Goal: Information Seeking & Learning: Learn about a topic

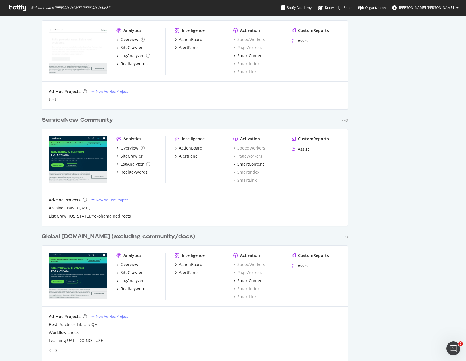
scroll to position [452, 0]
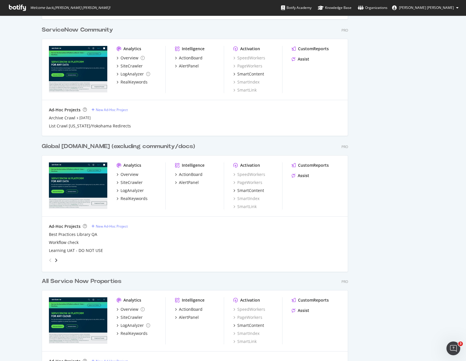
click at [142, 145] on div "Global [DOMAIN_NAME] (excluding community/docs)" at bounding box center [118, 147] width 153 height 8
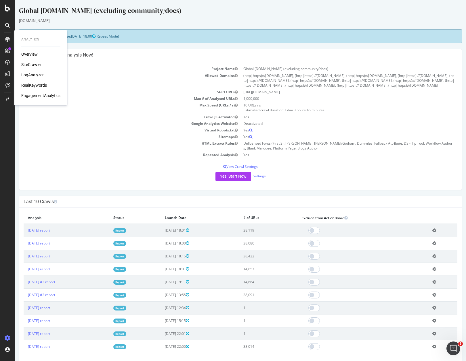
click at [30, 85] on div "RealKeywords" at bounding box center [34, 85] width 26 height 6
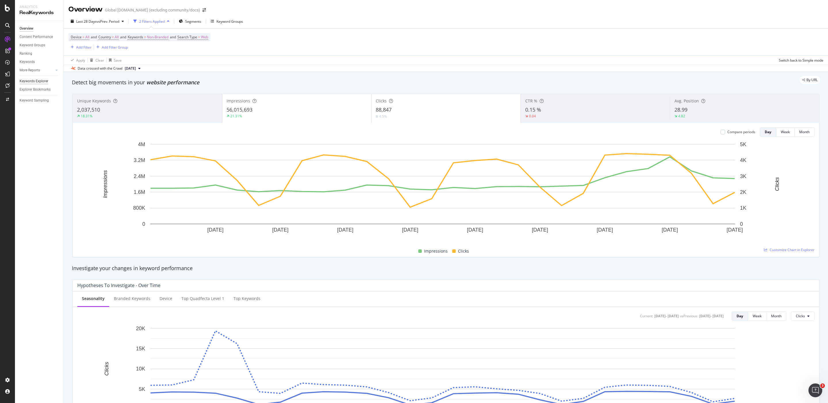
click at [43, 82] on div "Keywords Explorer" at bounding box center [34, 81] width 29 height 6
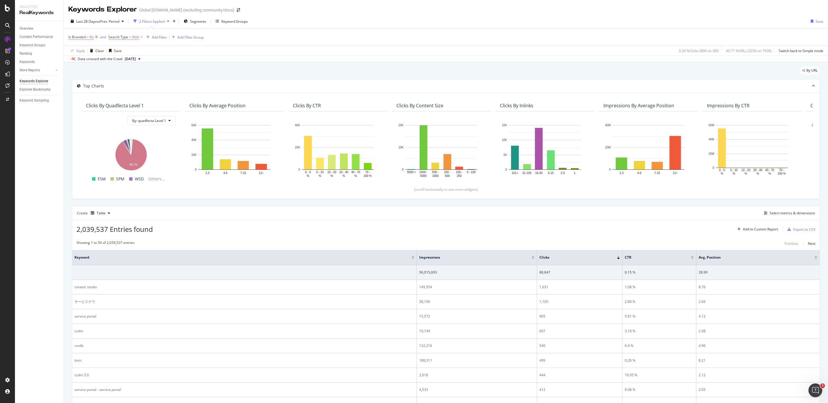
click at [97, 37] on icon at bounding box center [96, 37] width 5 height 6
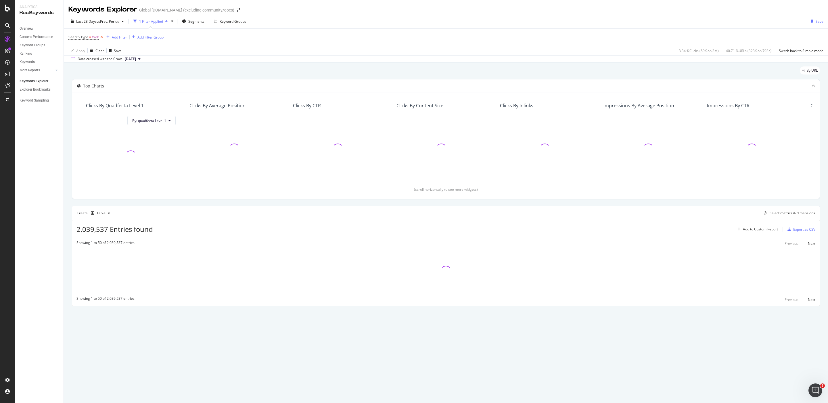
click at [99, 37] on icon at bounding box center [101, 37] width 5 height 6
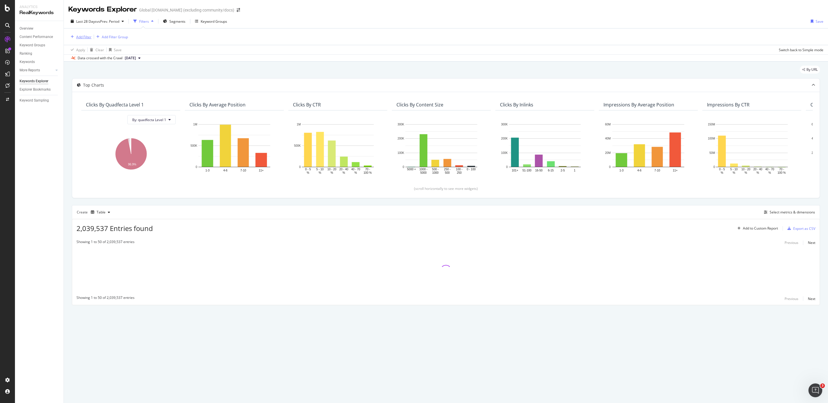
click at [80, 36] on div "Add Filter" at bounding box center [83, 36] width 15 height 5
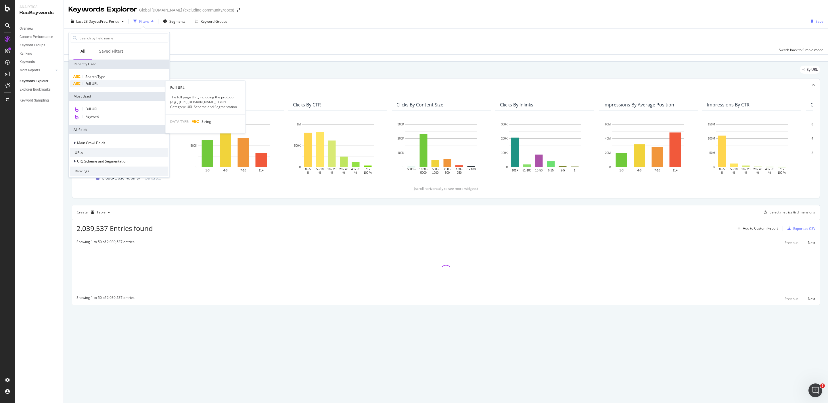
click at [117, 84] on div "Full URL" at bounding box center [119, 83] width 98 height 7
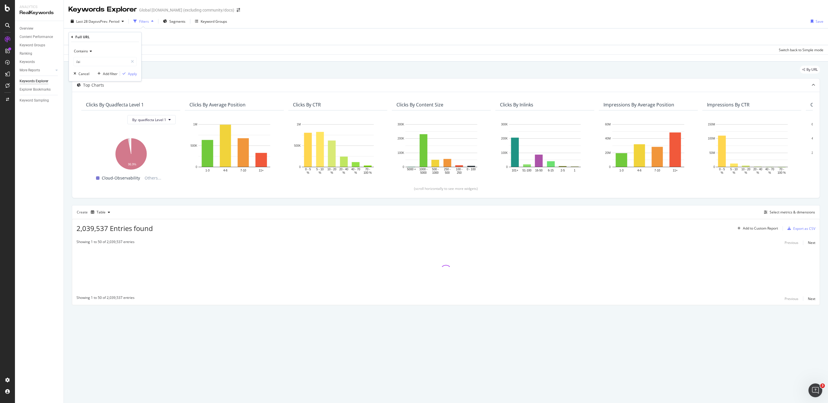
click at [84, 52] on span "Contains" at bounding box center [81, 51] width 14 height 5
click at [107, 114] on div "Doesn't contain" at bounding box center [105, 114] width 61 height 7
click at [102, 61] on input "/ai" at bounding box center [101, 61] width 54 height 9
type input "/docs"
click at [131, 74] on div "Apply" at bounding box center [132, 73] width 9 height 5
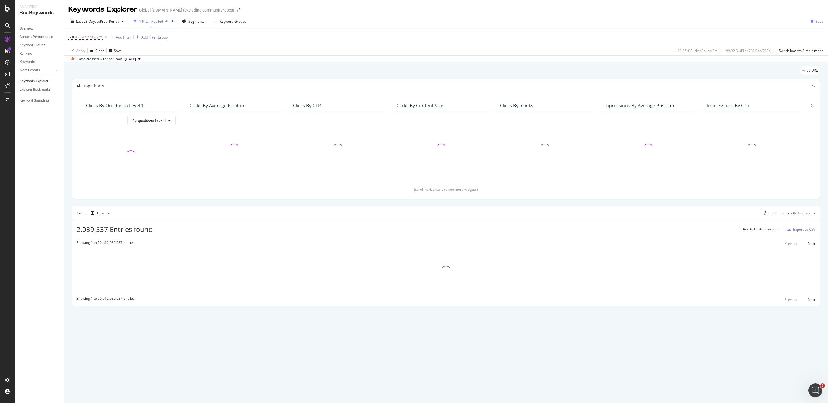
click at [115, 34] on div "Add Filter" at bounding box center [119, 37] width 23 height 6
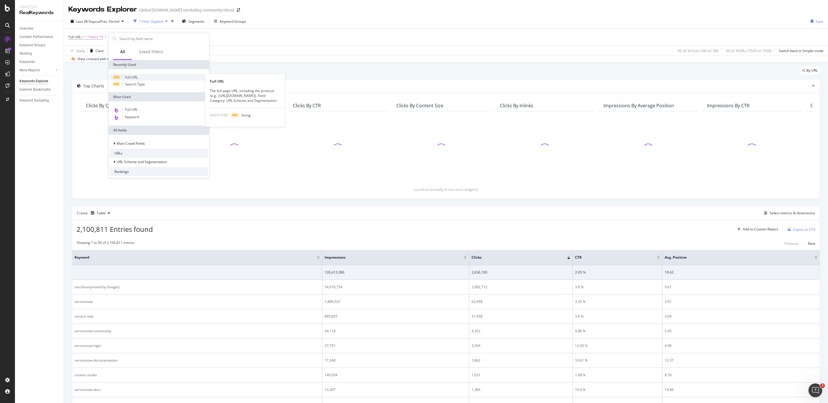
click at [140, 78] on div "Full URL" at bounding box center [159, 77] width 98 height 7
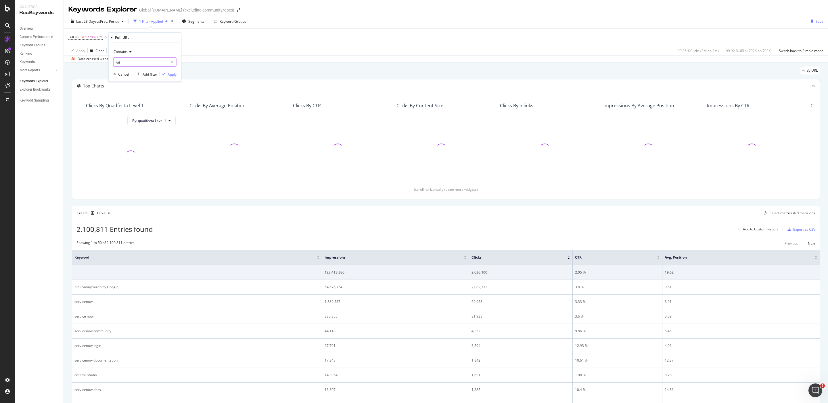
click at [137, 63] on input "/ai" at bounding box center [141, 61] width 54 height 9
click at [137, 61] on input "/ai" at bounding box center [141, 61] width 54 height 9
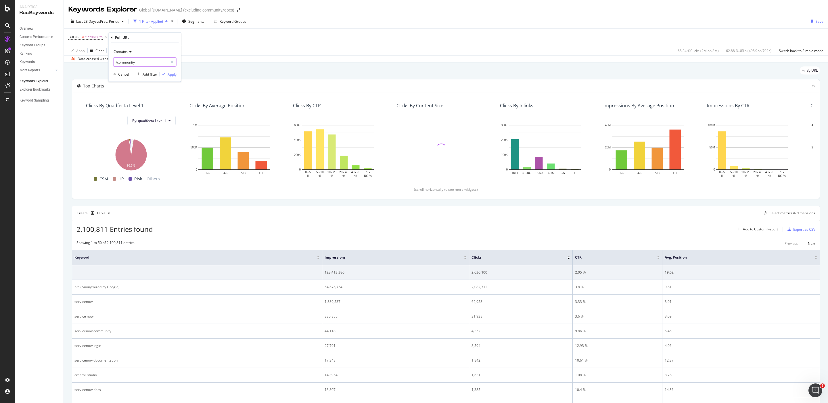
type input "/community"
click at [130, 55] on div "Contains" at bounding box center [144, 51] width 63 height 9
click at [140, 114] on span "Doesn't contain" at bounding box center [128, 115] width 25 height 5
click at [171, 74] on div "Apply" at bounding box center [172, 74] width 9 height 5
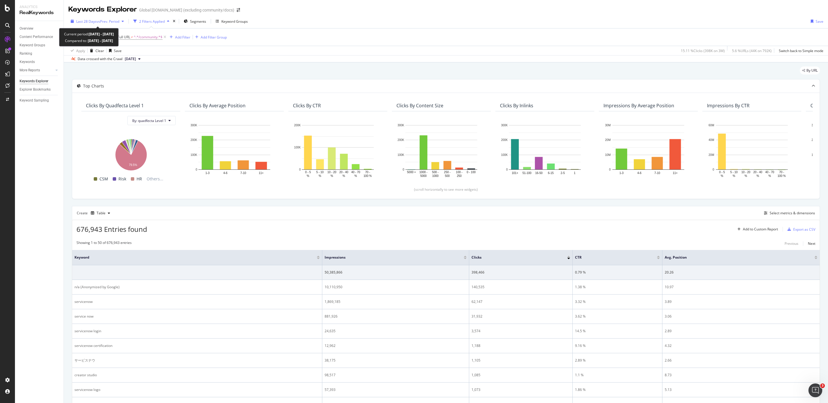
click at [111, 20] on span "vs Prev. Period" at bounding box center [108, 21] width 23 height 5
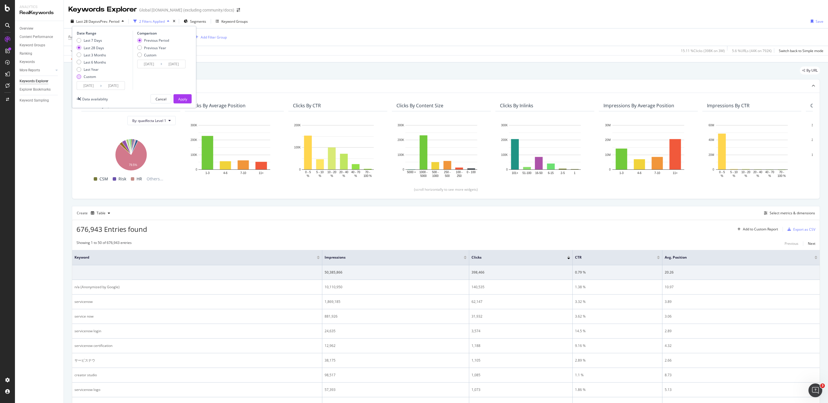
click at [93, 77] on div "Custom" at bounding box center [90, 76] width 12 height 5
click at [87, 85] on input "[DATE]" at bounding box center [88, 86] width 23 height 8
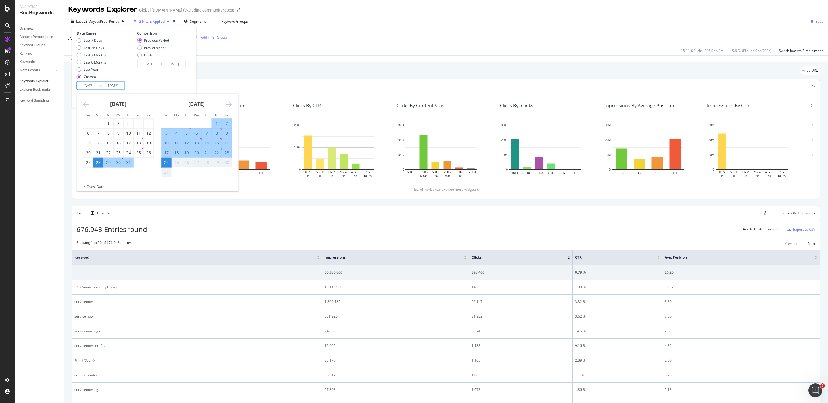
click at [87, 103] on icon "Move backward to switch to the previous month." at bounding box center [86, 104] width 6 height 7
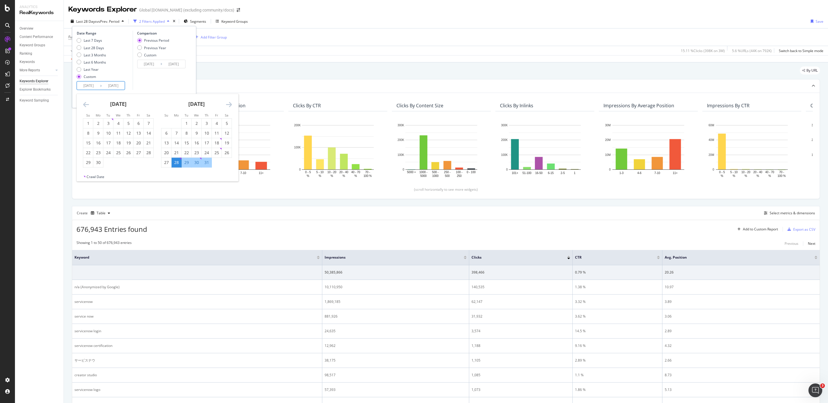
click at [86, 103] on icon "Move backward to switch to the previous month." at bounding box center [86, 104] width 6 height 7
click at [85, 103] on icon "Move backward to switch to the previous month." at bounding box center [86, 104] width 6 height 7
click at [111, 122] on div "1" at bounding box center [108, 123] width 10 height 6
type input "[DATE]"
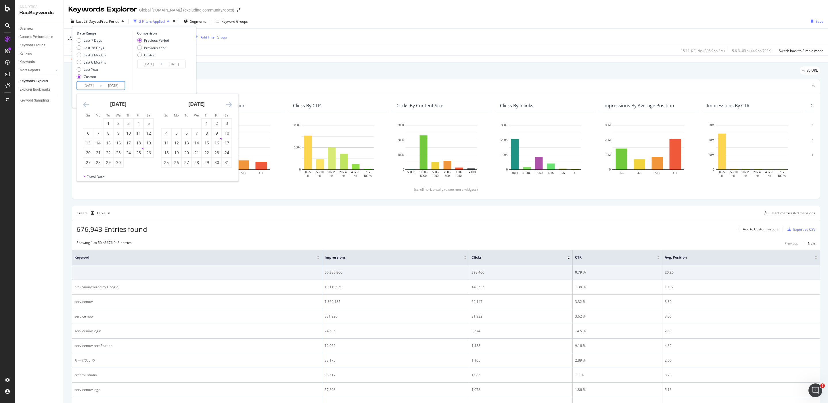
type input "[DATE]"
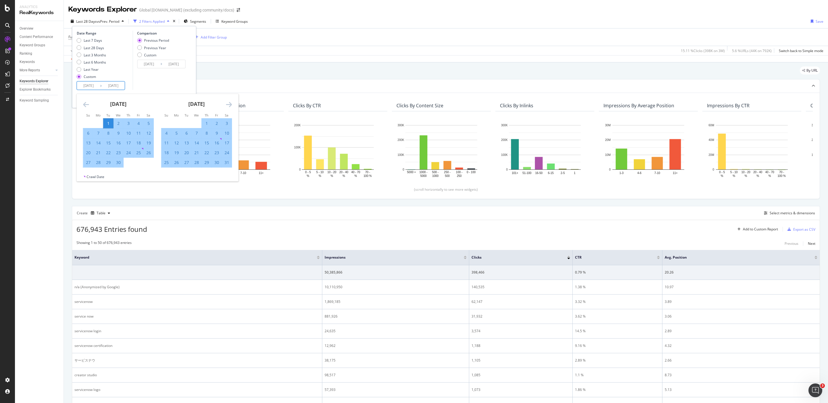
click at [228, 102] on icon "Move forward to switch to the next month." at bounding box center [229, 104] width 6 height 7
click at [180, 164] on div "30" at bounding box center [177, 162] width 10 height 6
type input "[DATE]"
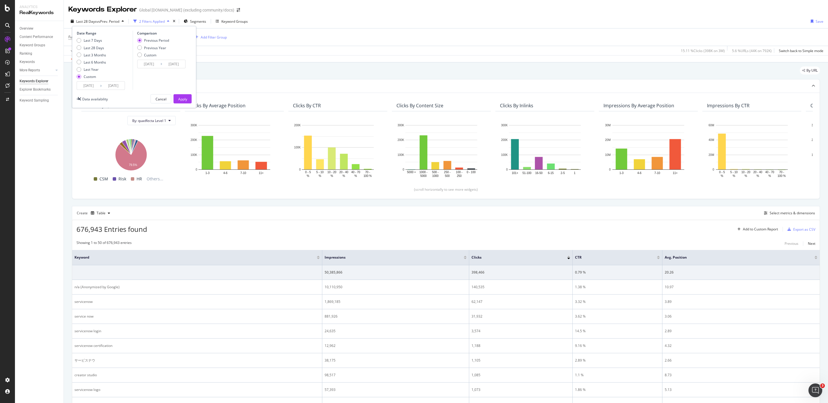
click at [147, 66] on input "[DATE]" at bounding box center [148, 64] width 23 height 8
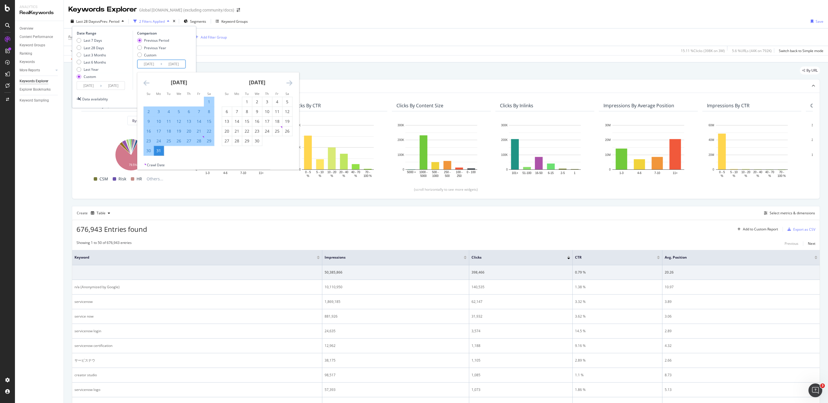
click at [145, 81] on icon "Move backward to switch to the previous month." at bounding box center [146, 82] width 6 height 7
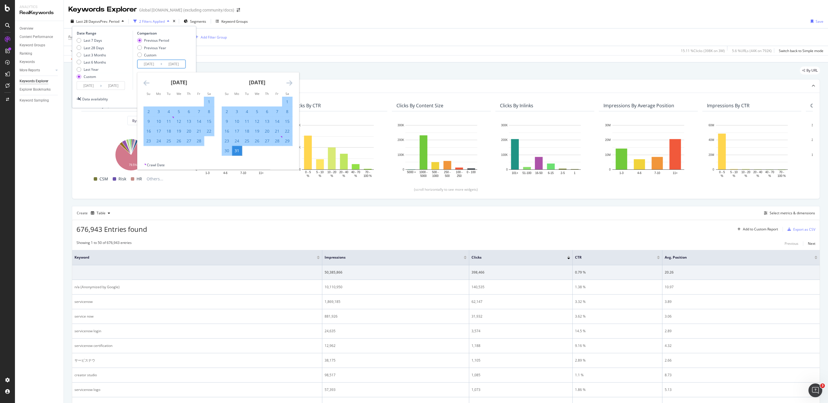
click at [145, 81] on icon "Move backward to switch to the previous month." at bounding box center [146, 82] width 6 height 7
click at [176, 99] on div "1" at bounding box center [179, 102] width 10 height 6
type input "[DATE]"
click at [293, 85] on div "[DATE] 1 2 3 4 5 6 7 8 9 10 11 12 13 14 15 16 17 18 19 20 21 22 23 24 25 26 27 …" at bounding box center [257, 109] width 78 height 74
click at [292, 83] on icon "Move forward to switch to the next month." at bounding box center [289, 82] width 6 height 7
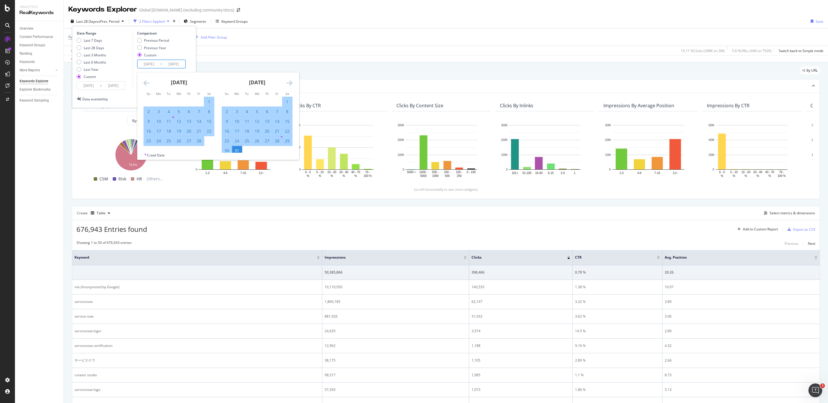
click at [291, 83] on icon "Move forward to switch to the next month." at bounding box center [289, 82] width 6 height 7
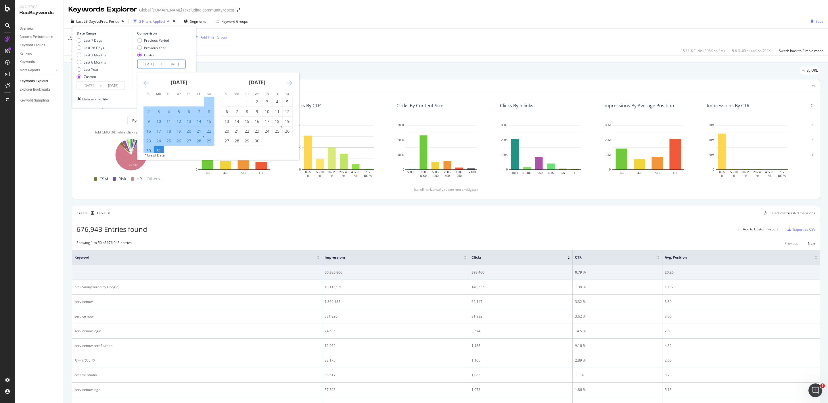
click at [158, 148] on div "31" at bounding box center [159, 151] width 10 height 6
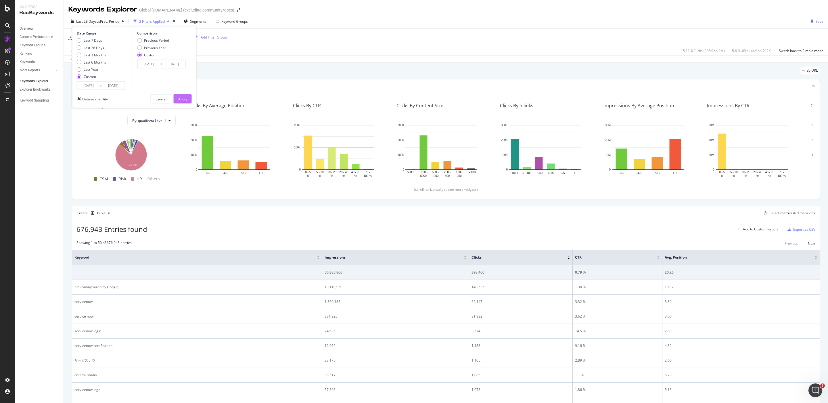
click at [185, 102] on div "Apply" at bounding box center [182, 99] width 9 height 9
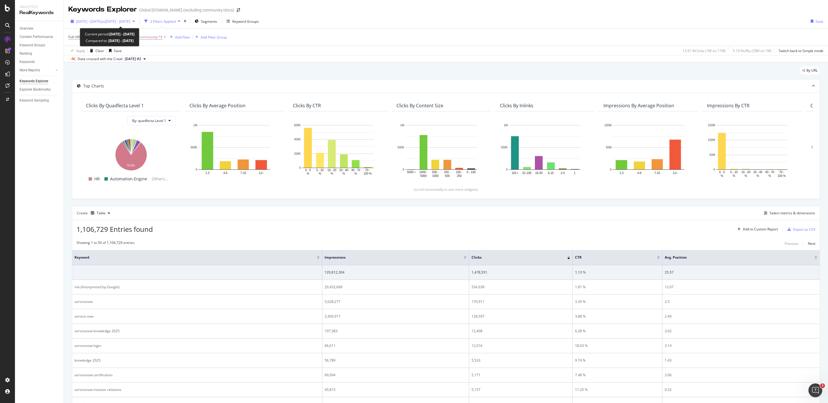
click at [90, 19] on span "[DATE] - [DATE]" at bounding box center [88, 21] width 25 height 5
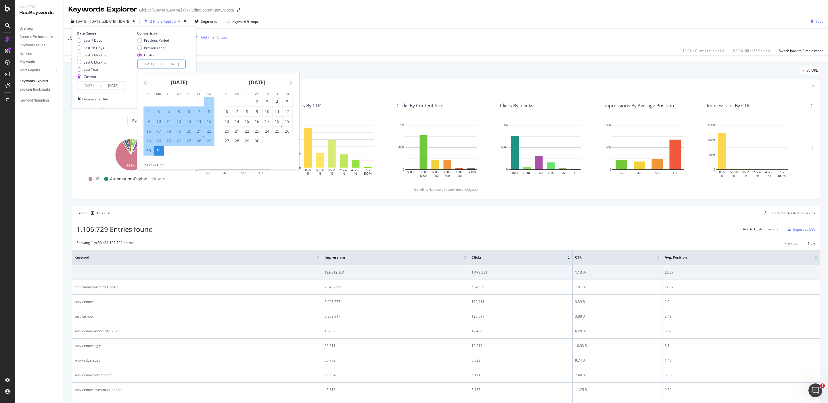
click at [154, 64] on input "[DATE]" at bounding box center [148, 64] width 23 height 8
click at [149, 81] on icon "Move backward to switch to the previous month." at bounding box center [146, 82] width 6 height 7
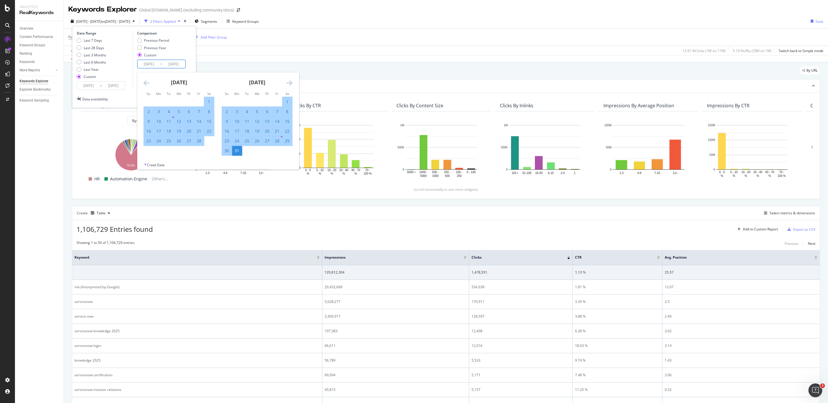
click at [149, 81] on icon "Move backward to switch to the previous month." at bounding box center [146, 82] width 6 height 7
click at [177, 98] on div "1" at bounding box center [179, 101] width 10 height 9
click at [290, 81] on icon "Move forward to switch to the next month." at bounding box center [289, 82] width 6 height 7
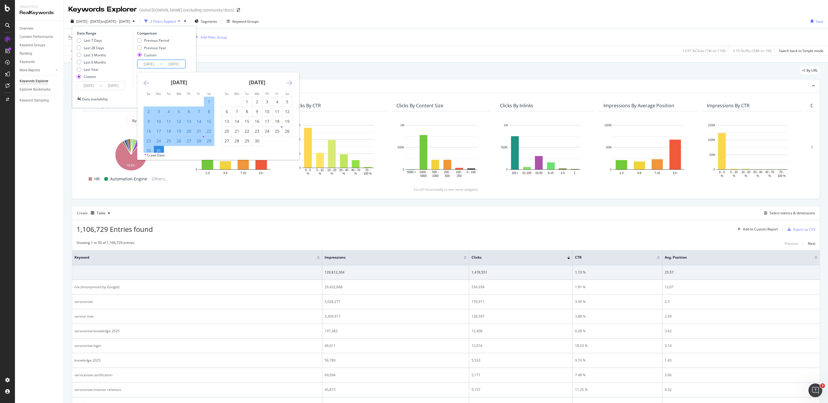
click at [290, 81] on icon "Move forward to switch to the next month." at bounding box center [289, 82] width 6 height 7
click at [235, 138] on div "30" at bounding box center [237, 141] width 10 height 6
type input "[DATE]"
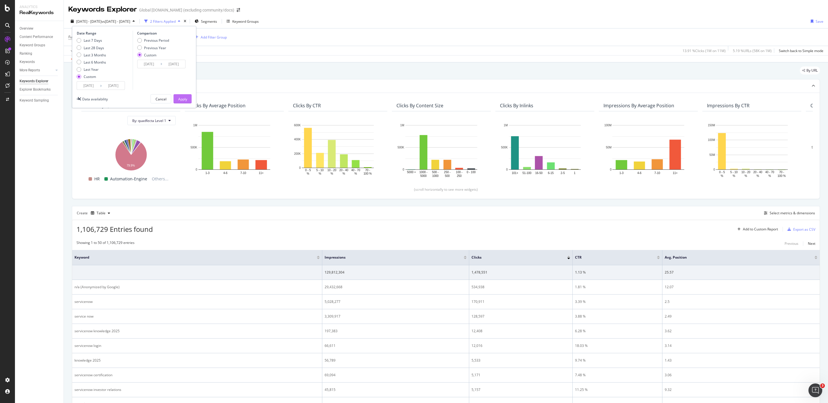
click at [184, 101] on div "Apply" at bounding box center [182, 98] width 9 height 5
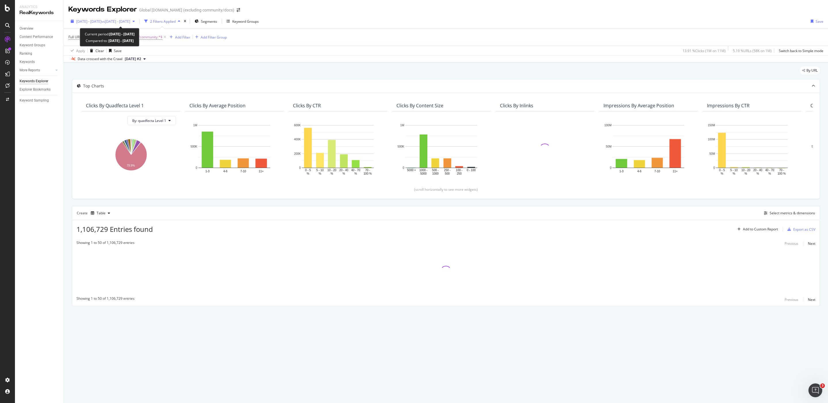
click at [94, 20] on span "[DATE] - [DATE]" at bounding box center [88, 21] width 25 height 5
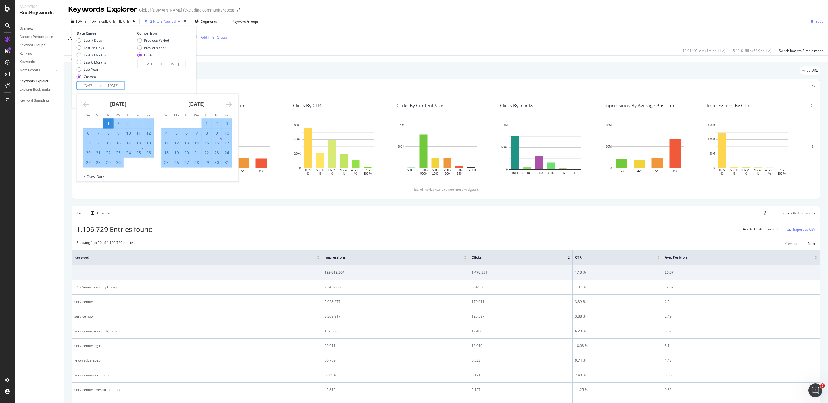
click at [87, 85] on input "[DATE]" at bounding box center [88, 86] width 23 height 8
click at [228, 104] on icon "Move forward to switch to the next month." at bounding box center [229, 104] width 6 height 7
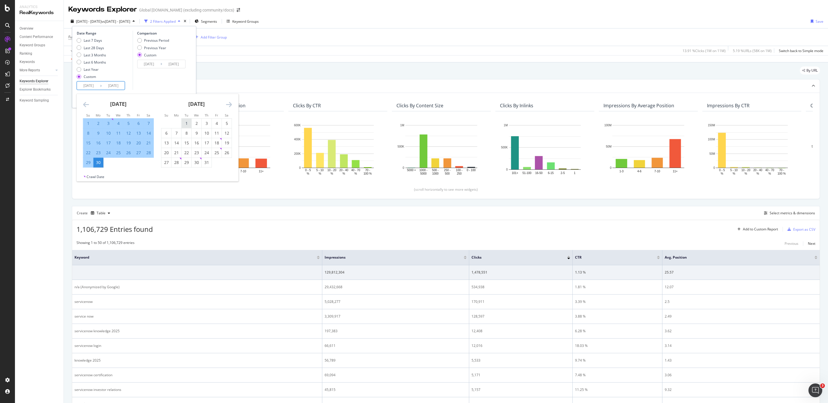
click at [186, 122] on div "1" at bounding box center [187, 123] width 10 height 6
type input "[DATE]"
click at [231, 105] on icon "Move forward to switch to the next month." at bounding box center [229, 104] width 6 height 7
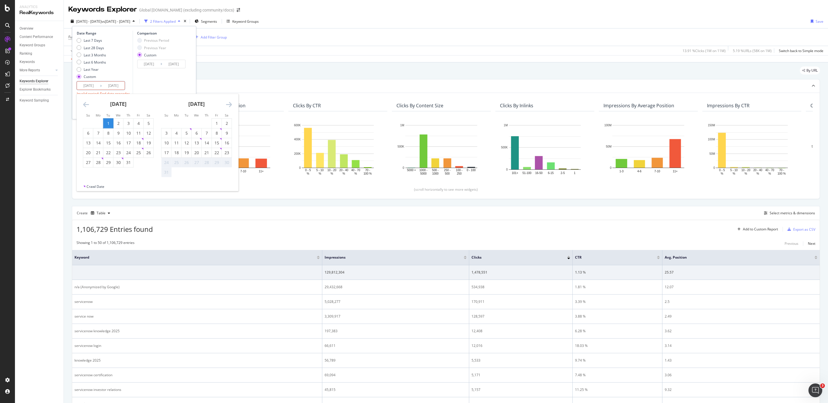
click at [229, 104] on icon "Move forward to switch to the next month." at bounding box center [229, 104] width 6 height 7
click at [144, 155] on div "23" at bounding box center [149, 153] width 10 height 6
type input "[DATE]"
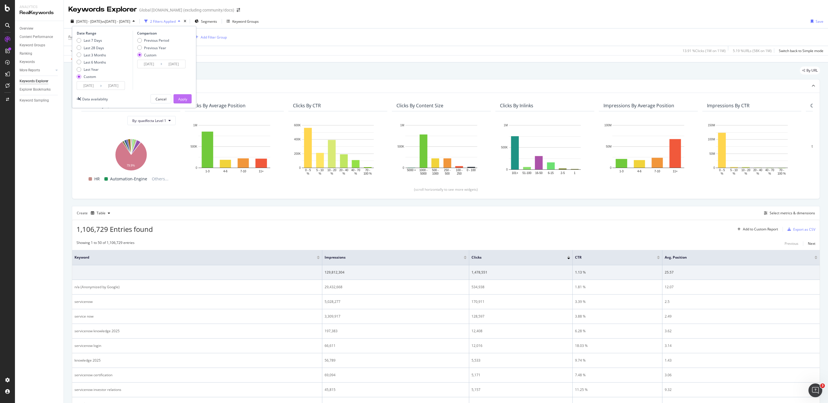
click at [185, 96] on div "Apply" at bounding box center [182, 99] width 9 height 9
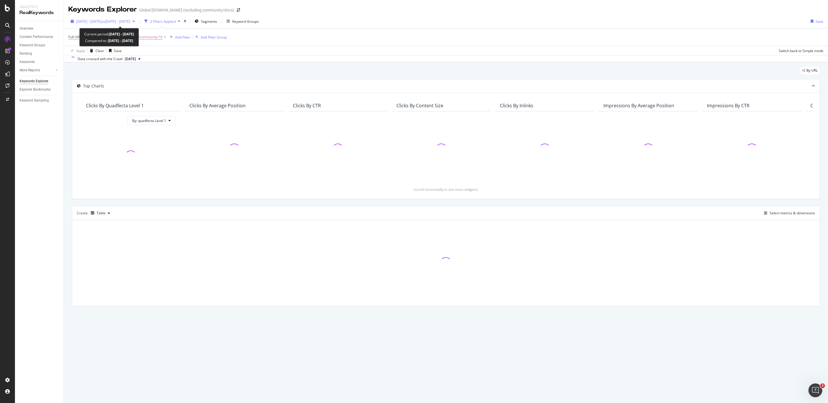
click at [126, 24] on div "[DATE] - [DATE] vs [DATE] - [DATE]" at bounding box center [102, 21] width 69 height 9
click at [293, 68] on div "By URL" at bounding box center [446, 72] width 748 height 13
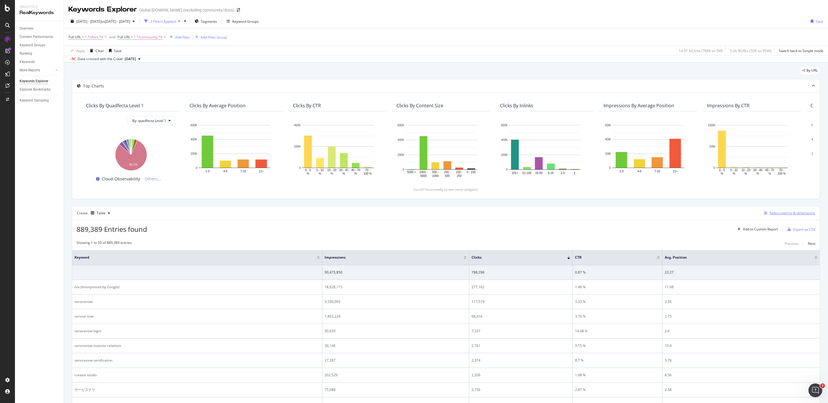
click at [465, 215] on div "Select metrics & dimensions" at bounding box center [791, 212] width 45 height 5
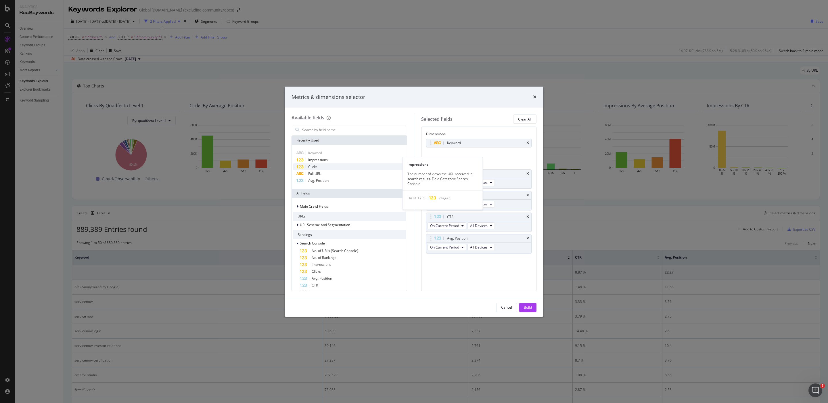
drag, startPoint x: 342, startPoint y: 159, endPoint x: 353, endPoint y: 164, distance: 11.6
click at [342, 159] on div "Impressions" at bounding box center [349, 159] width 113 height 7
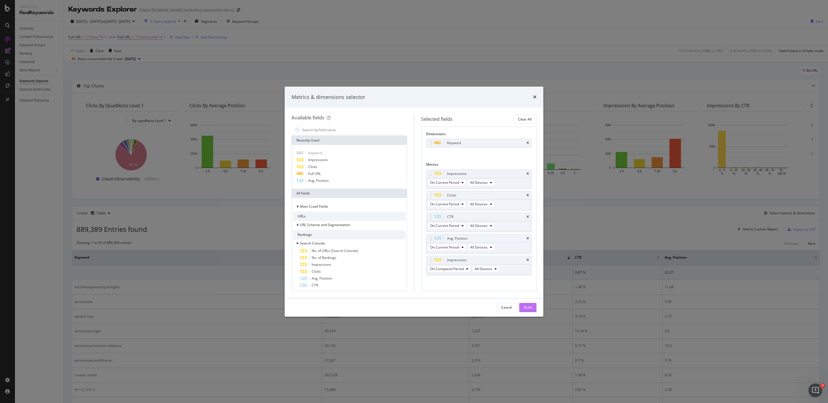
click at [465, 307] on div "Build" at bounding box center [528, 307] width 8 height 5
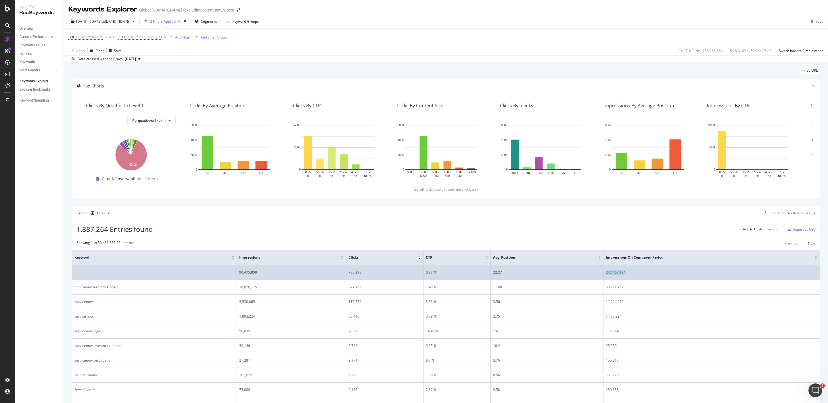
drag, startPoint x: 633, startPoint y: 275, endPoint x: 602, endPoint y: 274, distance: 31.0
click at [465, 274] on div "247,467,174" at bounding box center [710, 272] width 211 height 5
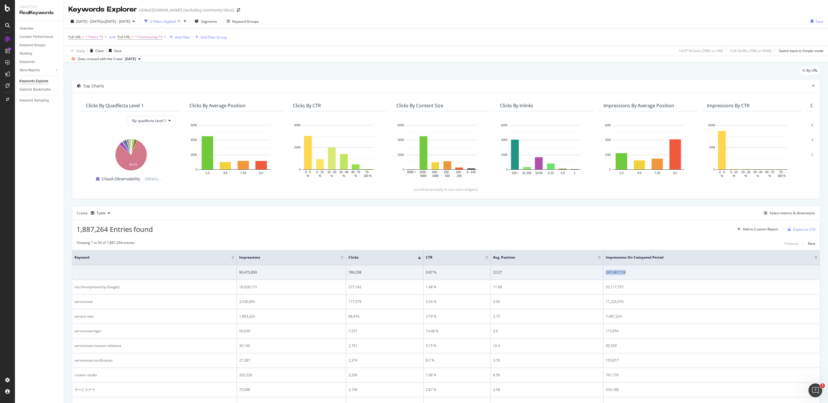
copy div "247,467,174"
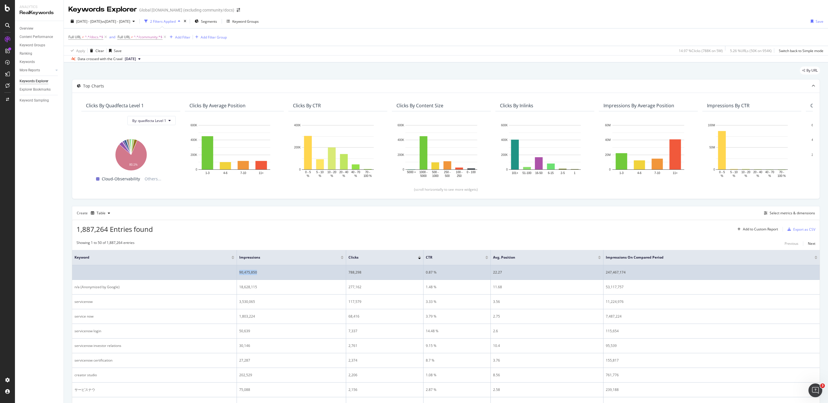
drag, startPoint x: 264, startPoint y: 275, endPoint x: 237, endPoint y: 273, distance: 26.8
click at [237, 273] on tr "90,475,850 788,298 0.87 % 22.27 247,467,174" at bounding box center [445, 272] width 747 height 15
copy tr "90,475,850"
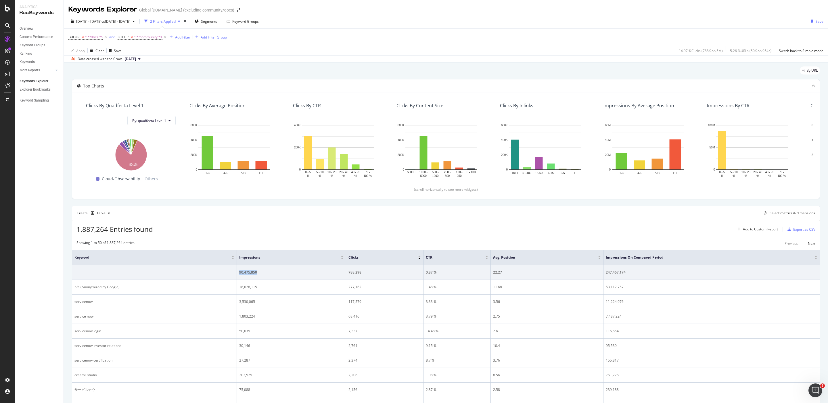
click at [188, 38] on div "Add Filter" at bounding box center [182, 37] width 15 height 5
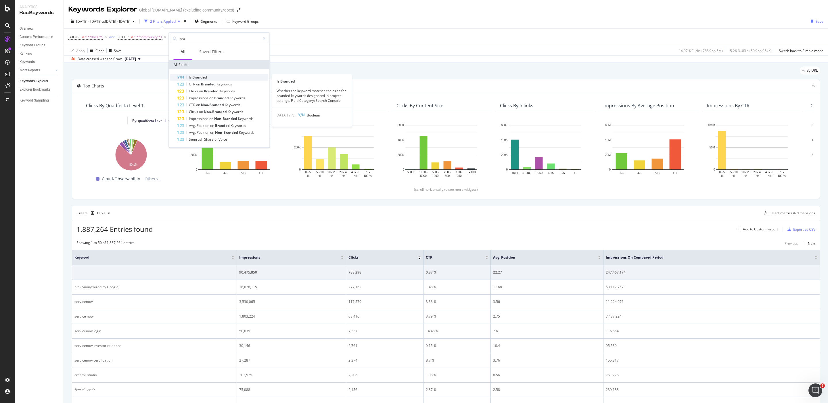
type input "bra"
click at [220, 78] on div "Is Branded" at bounding box center [222, 77] width 91 height 7
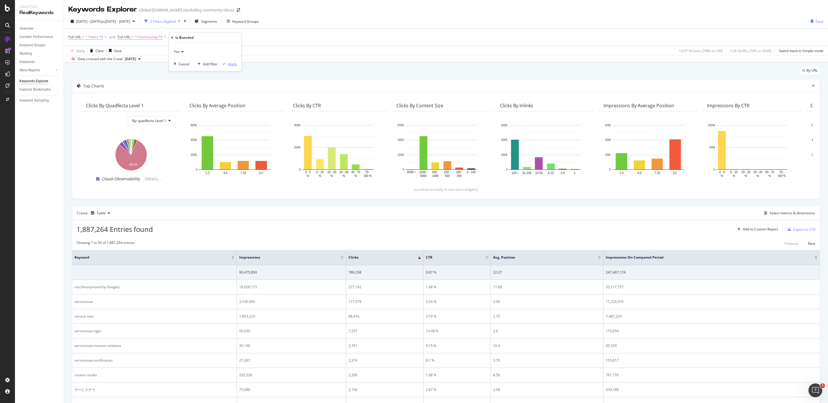
click at [228, 62] on div "Apply" at bounding box center [232, 63] width 9 height 5
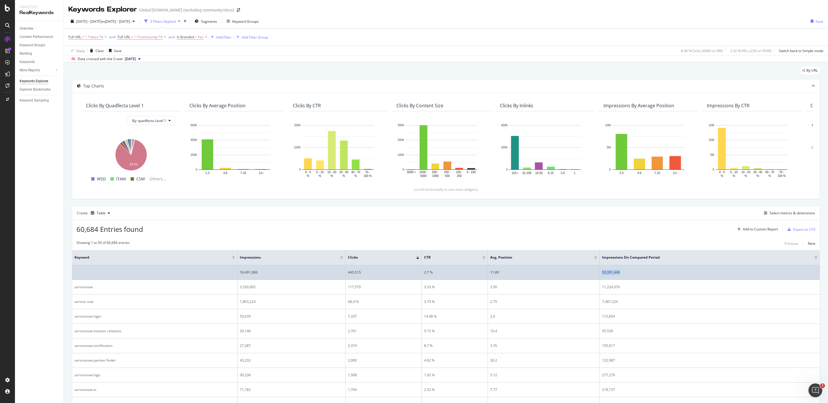
drag, startPoint x: 625, startPoint y: 272, endPoint x: 596, endPoint y: 273, distance: 29.0
click at [465, 273] on tr "16,491,086 445,515 2.7 % 11.89 53,391,449" at bounding box center [445, 272] width 747 height 15
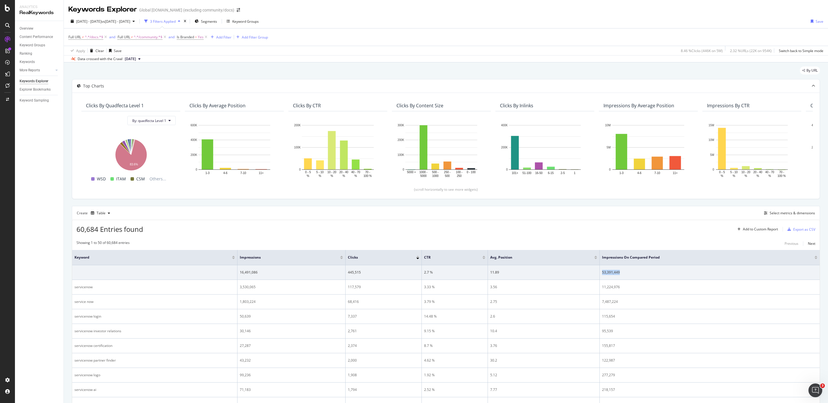
copy tr "53,391,449"
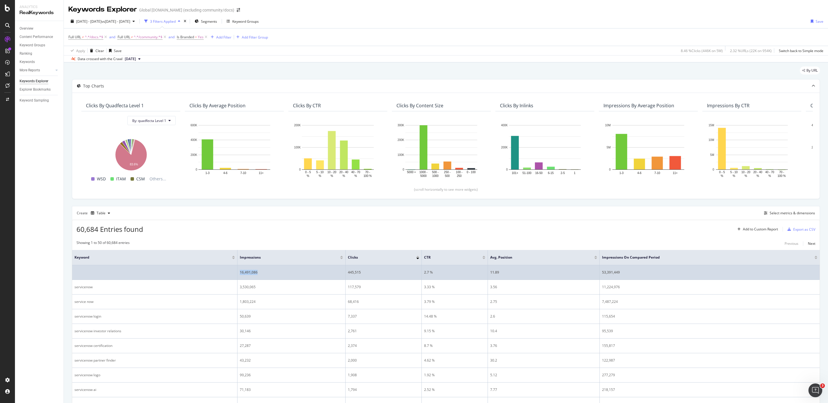
drag, startPoint x: 272, startPoint y: 276, endPoint x: 230, endPoint y: 272, distance: 41.5
click at [230, 272] on tr "16,491,086 445,515 2.7 % 11.89 53,391,449" at bounding box center [445, 272] width 747 height 15
copy tr "16,491,086"
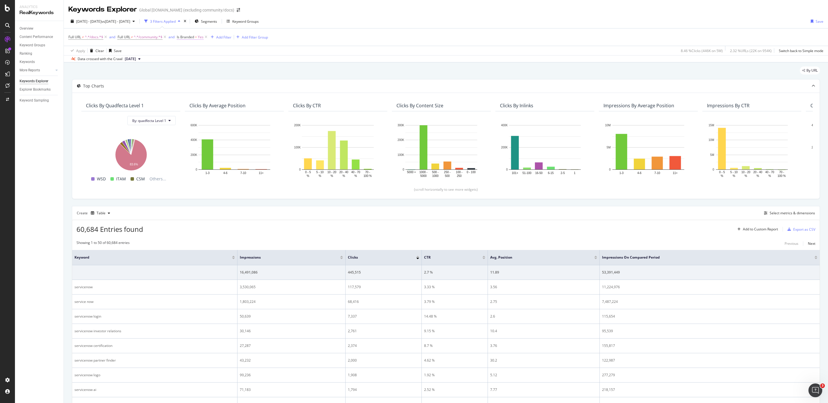
click at [193, 36] on span "Is Branded" at bounding box center [185, 36] width 17 height 5
click at [194, 49] on div "Yes" at bounding box center [214, 50] width 63 height 9
click at [193, 69] on div "No" at bounding box center [214, 69] width 61 height 7
click at [239, 62] on div "Apply" at bounding box center [241, 62] width 9 height 5
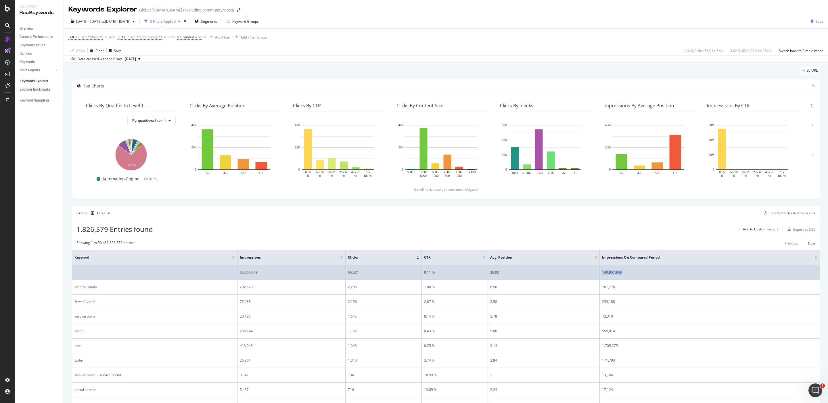
drag, startPoint x: 633, startPoint y: 272, endPoint x: 597, endPoint y: 271, distance: 35.6
click at [465, 271] on tr "55,356,649 65,621 0.11 % 28.92 140,957,968" at bounding box center [445, 272] width 747 height 15
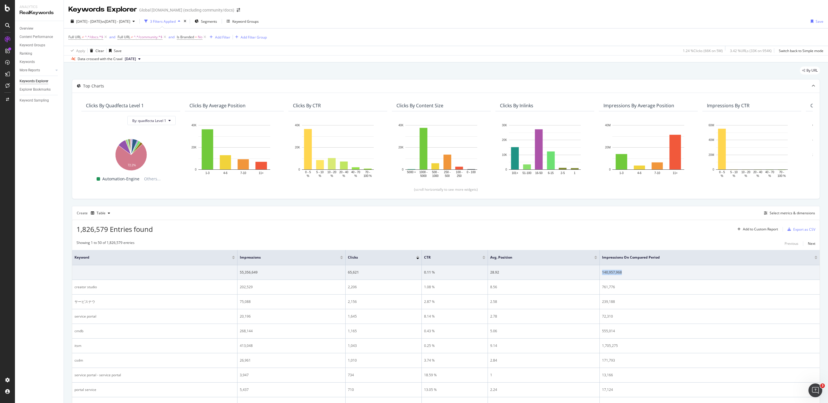
copy tr "140,957,968"
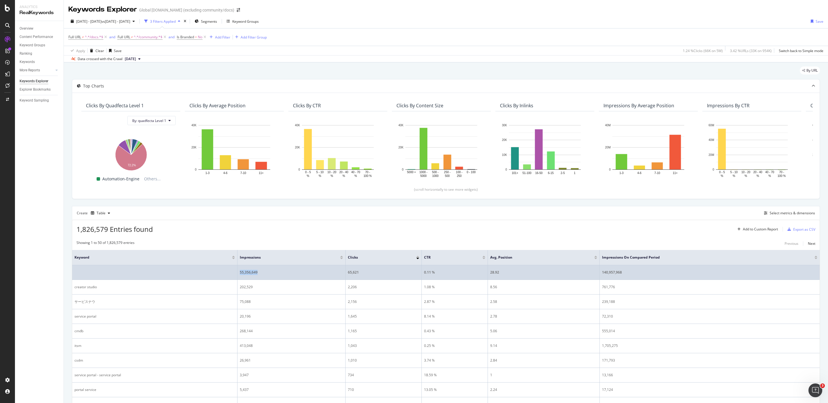
drag, startPoint x: 291, startPoint y: 276, endPoint x: 239, endPoint y: 273, distance: 52.7
click at [239, 273] on td "55,356,649" at bounding box center [291, 272] width 108 height 15
copy div "55,356,649"
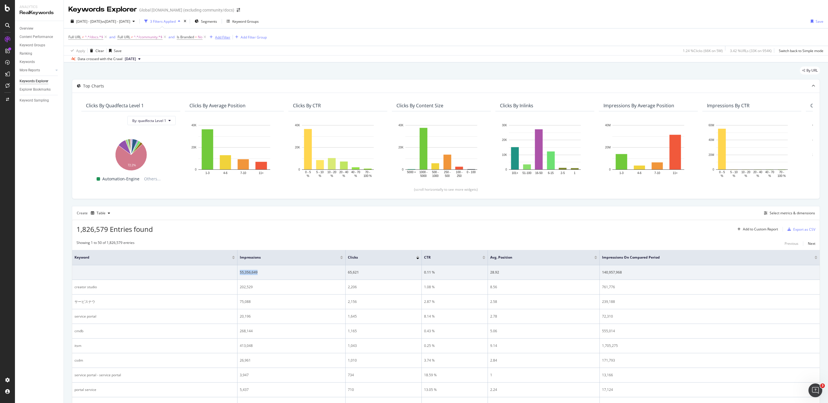
click at [224, 36] on div "Add Filter" at bounding box center [222, 37] width 15 height 5
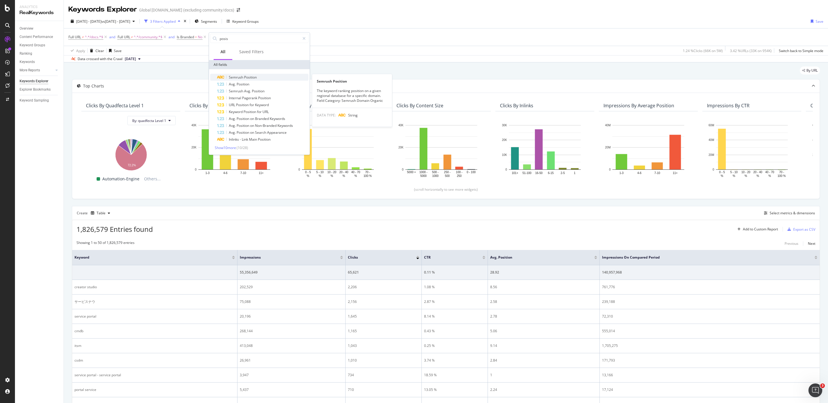
type input "posis"
click at [255, 76] on span "Position" at bounding box center [250, 77] width 13 height 5
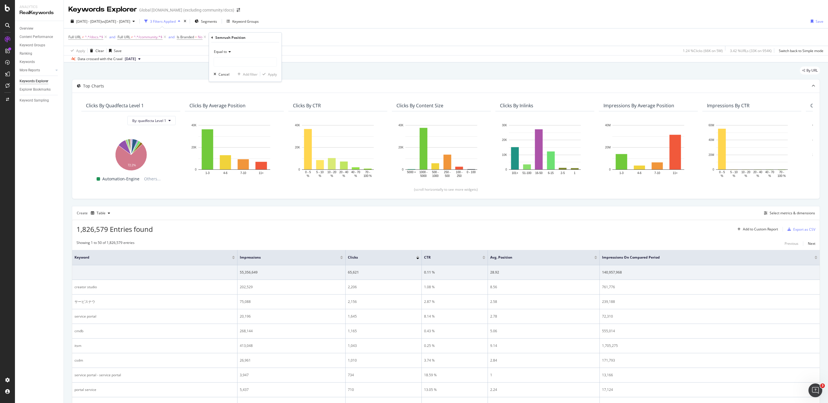
click at [220, 49] on span "Equal to" at bounding box center [220, 51] width 13 height 5
click at [243, 49] on div "Equal to" at bounding box center [245, 51] width 63 height 9
click at [228, 63] on input "text" at bounding box center [245, 61] width 63 height 9
click at [244, 52] on div "Equal to" at bounding box center [245, 51] width 63 height 9
click at [232, 68] on span "Not equal to" at bounding box center [226, 70] width 20 height 5
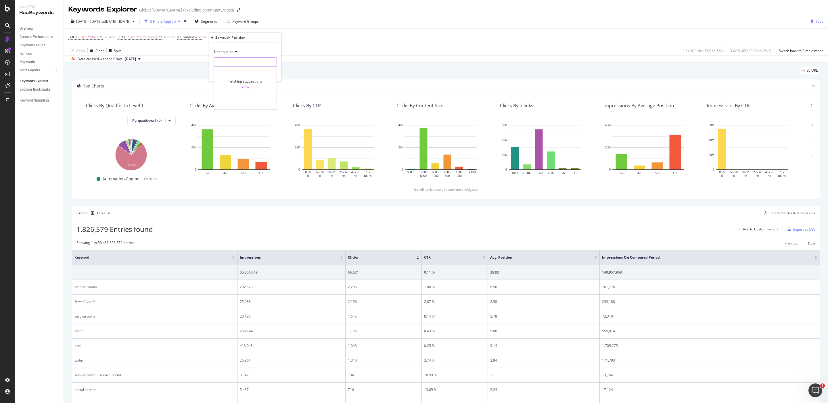
click at [228, 63] on input "text" at bounding box center [245, 61] width 63 height 9
click at [230, 75] on span "1" at bounding box center [234, 75] width 38 height 5
type input "1"
click at [249, 65] on input "1" at bounding box center [241, 61] width 54 height 9
click at [255, 76] on span "196,018 URLS" at bounding box center [265, 75] width 21 height 5
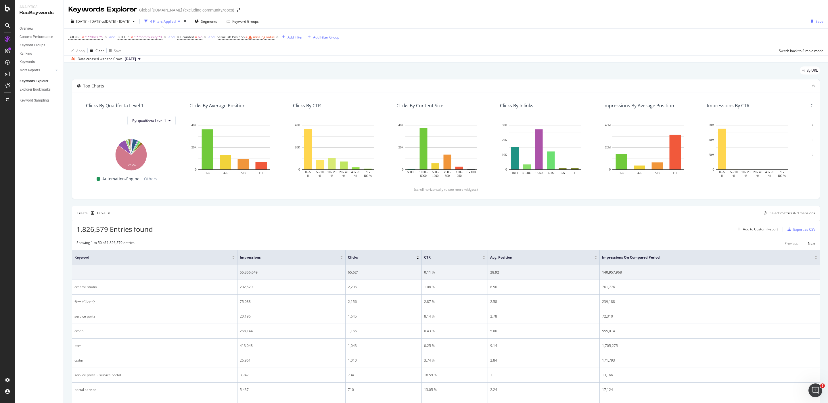
click at [318, 59] on div "Data crossed with the Crawl [DATE]" at bounding box center [446, 58] width 764 height 7
click at [253, 39] on span "Semrush Position = missing value" at bounding box center [246, 36] width 58 height 5
click at [254, 63] on input "text" at bounding box center [254, 61] width 63 height 9
type input "1"
click at [261, 55] on div "Equal to" at bounding box center [254, 50] width 63 height 9
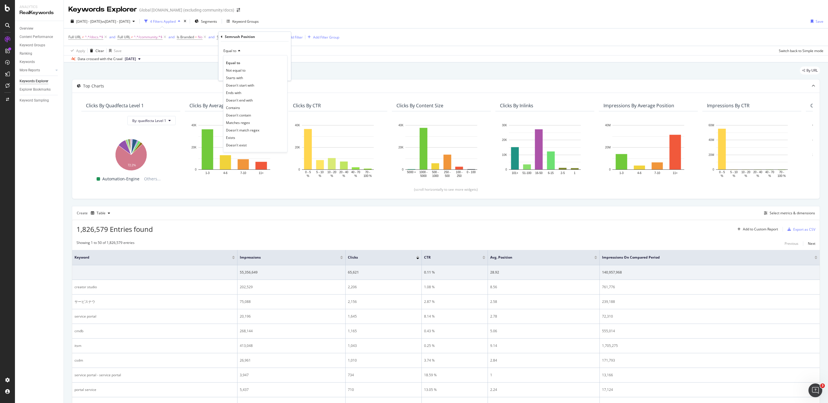
click at [259, 46] on div "Equal to Equal to Not equal to Starts with Doesn't start with Ends with Doesn't…" at bounding box center [254, 50] width 63 height 9
click at [263, 51] on div "Equal to" at bounding box center [254, 50] width 63 height 9
click at [277, 73] on div "Apply" at bounding box center [281, 73] width 9 height 5
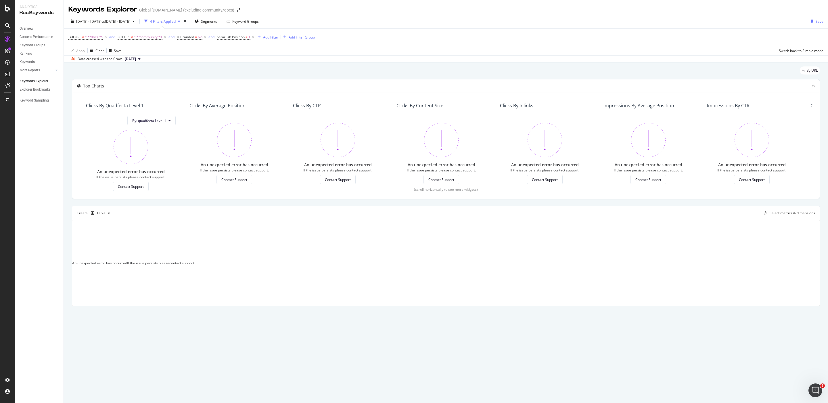
click at [465, 254] on div "An unexpected error has occurred If the issue persists please contact support" at bounding box center [445, 263] width 747 height 86
click at [254, 36] on icon at bounding box center [252, 37] width 5 height 6
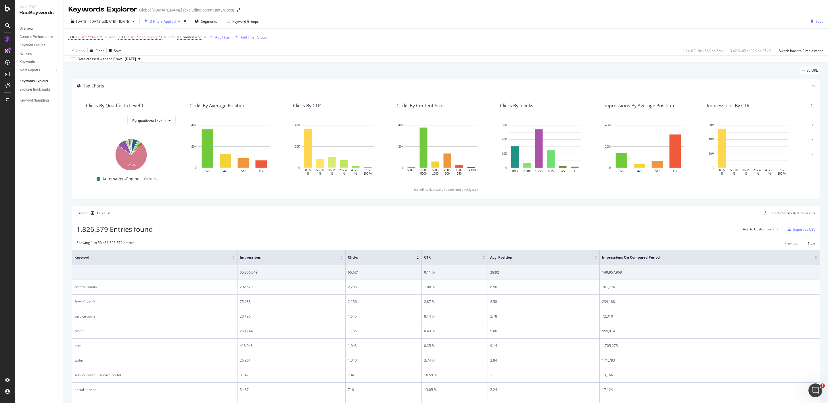
click at [226, 36] on div "Add Filter" at bounding box center [222, 37] width 15 height 5
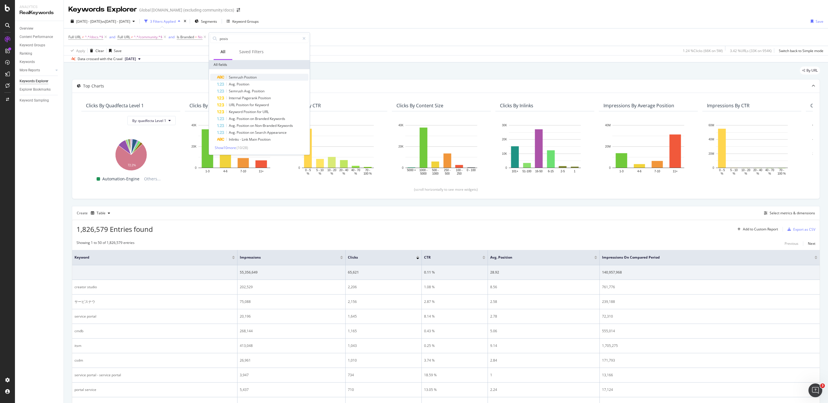
click at [251, 76] on span "Position" at bounding box center [250, 77] width 13 height 5
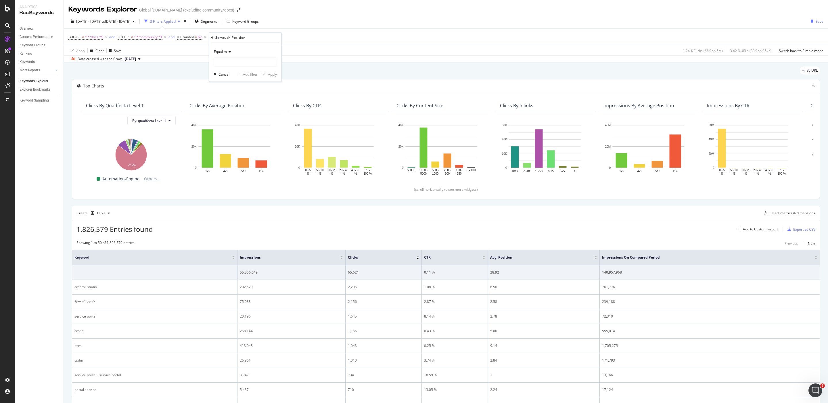
click at [227, 51] on icon at bounding box center [229, 51] width 4 height 3
click at [232, 73] on span "Not equal to" at bounding box center [226, 70] width 20 height 5
click at [232, 63] on input "text" at bounding box center [245, 61] width 63 height 9
type input "2"
type input "1"
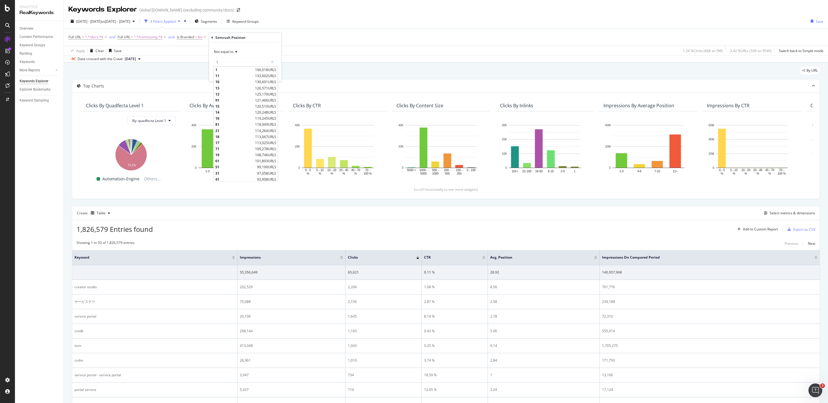
click at [254, 45] on div "Not equal to 1 1 1 196,018 URLS 11 133,602 URLS 10 130,691 URLS 13 126,571 URLS…" at bounding box center [245, 62] width 72 height 39
click at [267, 74] on div "button" at bounding box center [264, 73] width 8 height 3
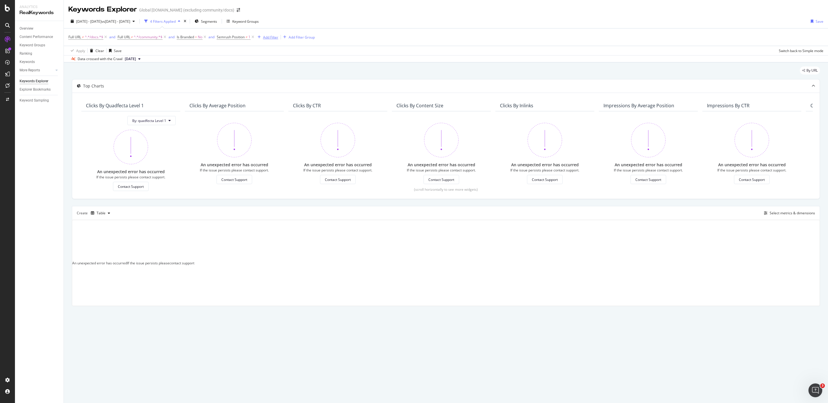
drag, startPoint x: 253, startPoint y: 37, endPoint x: 227, endPoint y: 37, distance: 25.9
click at [253, 37] on icon at bounding box center [252, 37] width 5 height 6
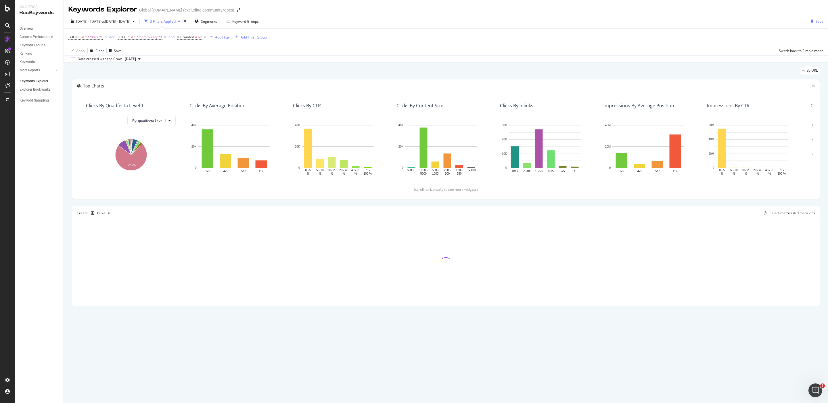
click at [225, 37] on div "Add Filter" at bounding box center [222, 37] width 15 height 5
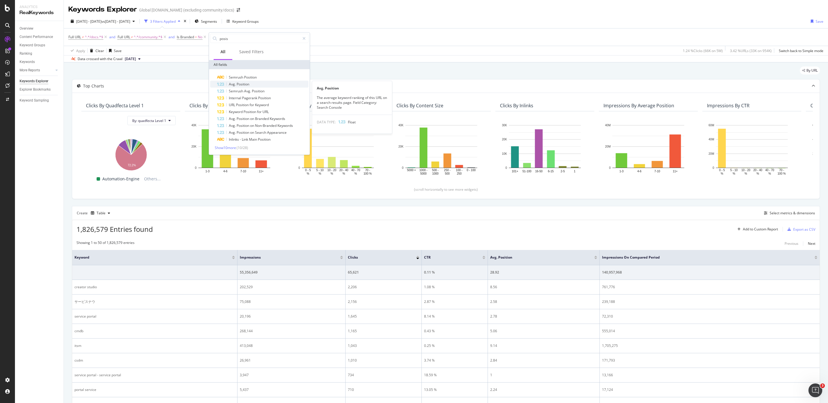
click at [250, 85] on div "Avg. Position" at bounding box center [262, 84] width 91 height 7
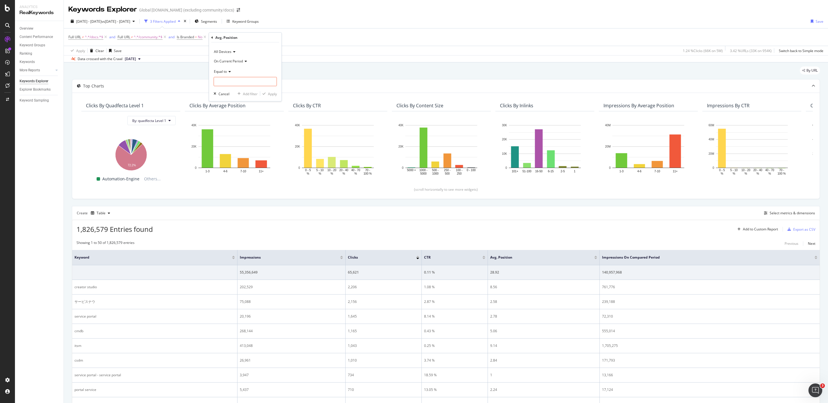
click at [228, 72] on icon at bounding box center [229, 71] width 4 height 3
click at [240, 106] on span "Less than or equal to" at bounding box center [232, 105] width 33 height 5
click at [241, 80] on input "number" at bounding box center [245, 81] width 63 height 9
type input "2"
click at [269, 94] on div "Apply" at bounding box center [272, 93] width 9 height 5
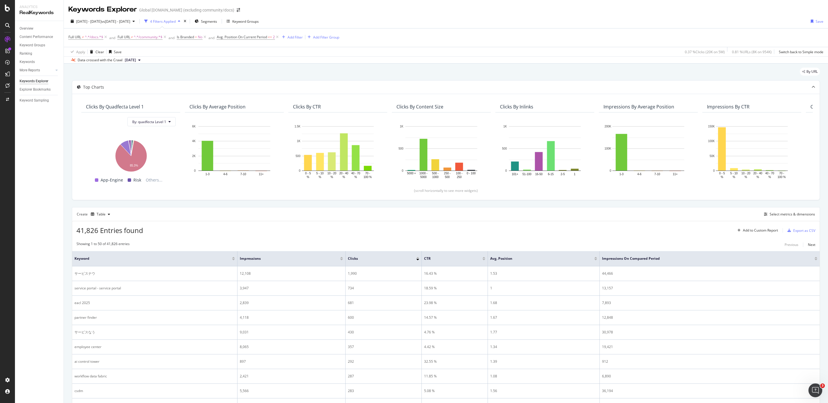
click at [258, 34] on span "Avg. Position On Current Period" at bounding box center [242, 36] width 50 height 5
click at [243, 70] on span "Less than or equal to" at bounding box center [239, 70] width 33 height 5
click at [255, 119] on span "Greater than or equal to" at bounding box center [245, 119] width 39 height 5
click at [280, 94] on div "Apply" at bounding box center [281, 92] width 9 height 5
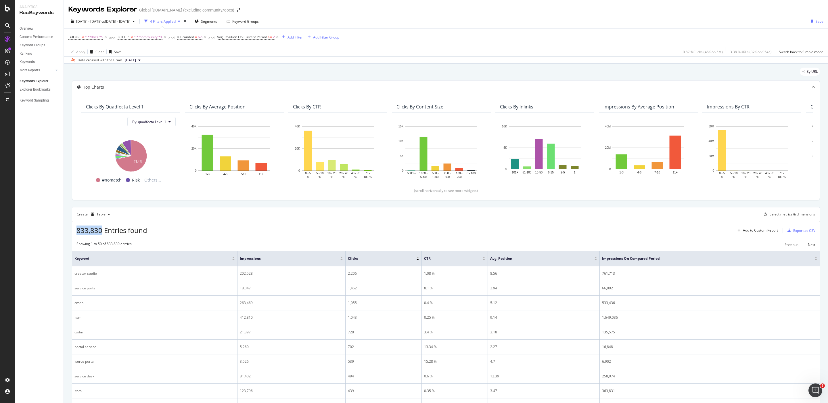
drag, startPoint x: 102, startPoint y: 229, endPoint x: 78, endPoint y: 232, distance: 24.9
click at [78, 232] on span "833,830 Entries found" at bounding box center [111, 229] width 71 height 9
copy span "833,830"
click at [265, 36] on span "Avg. Position On Current Period" at bounding box center [242, 36] width 50 height 5
click at [266, 69] on icon at bounding box center [264, 70] width 4 height 3
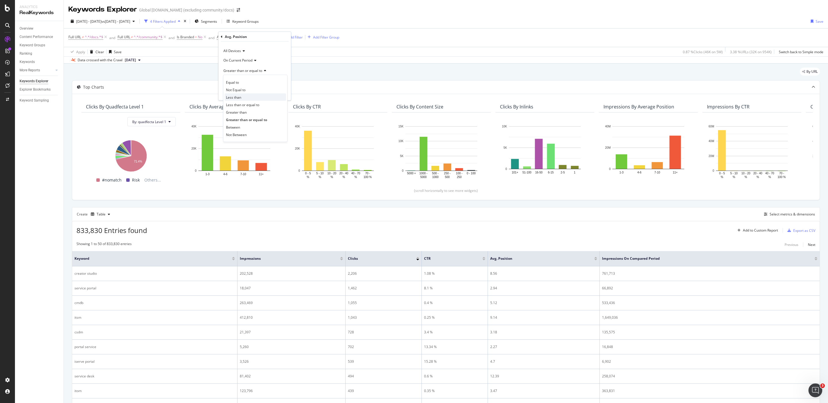
click at [267, 98] on div "Less than" at bounding box center [254, 96] width 61 height 7
click at [281, 94] on div "Apply" at bounding box center [281, 92] width 9 height 5
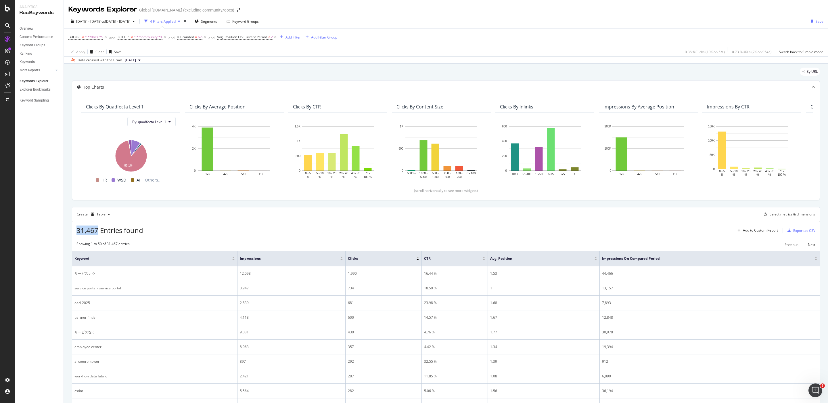
drag, startPoint x: 97, startPoint y: 230, endPoint x: 74, endPoint y: 227, distance: 23.2
click at [74, 227] on div "31,467 Entries found Add to Custom Report Export as CSV" at bounding box center [445, 228] width 747 height 14
copy span "31,467"
click at [206, 37] on icon at bounding box center [204, 37] width 5 height 6
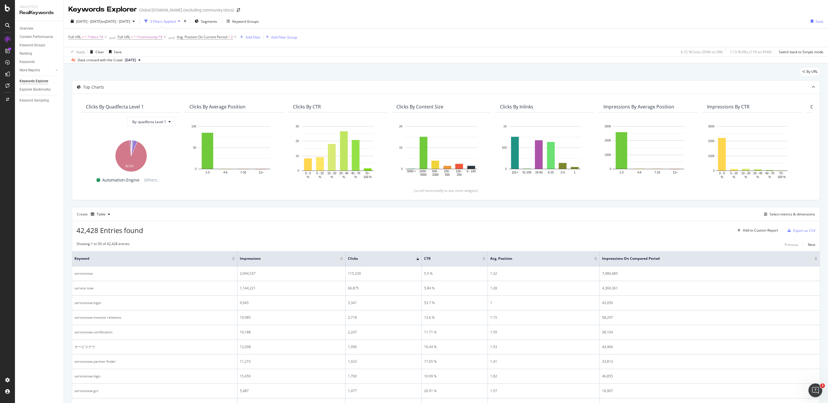
drag, startPoint x: 99, startPoint y: 229, endPoint x: 65, endPoint y: 228, distance: 33.4
copy span "42,428"
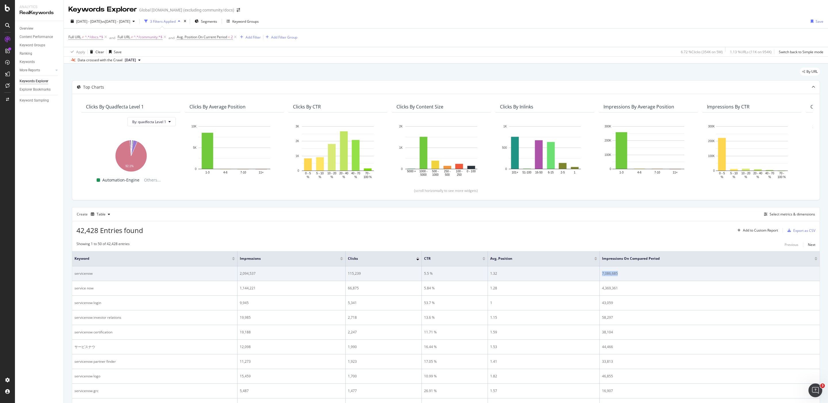
drag, startPoint x: 618, startPoint y: 274, endPoint x: 602, endPoint y: 274, distance: 16.1
click at [465, 274] on div "7,086,685" at bounding box center [709, 273] width 215 height 5
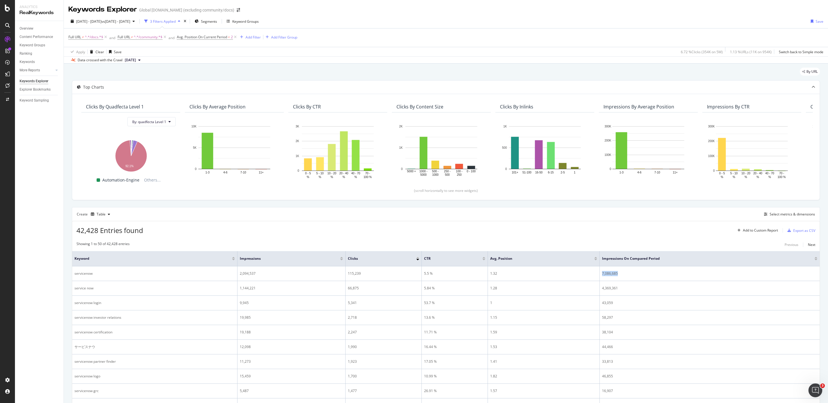
copy div "7,086,685"
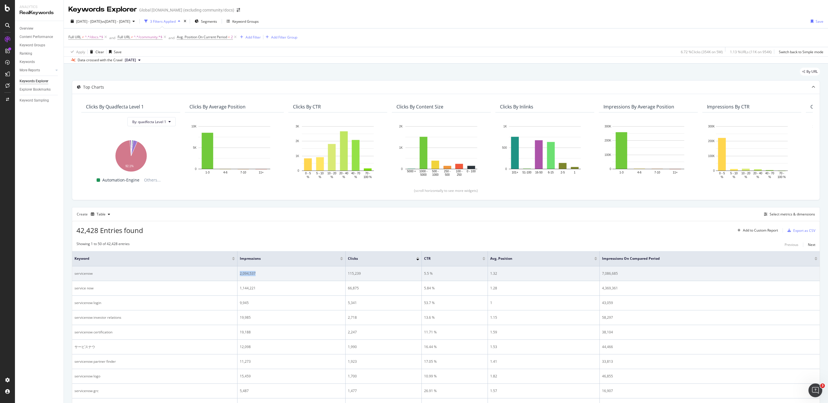
drag, startPoint x: 255, startPoint y: 274, endPoint x: 238, endPoint y: 274, distance: 17.2
click at [238, 274] on td "2,094,537" at bounding box center [291, 273] width 108 height 15
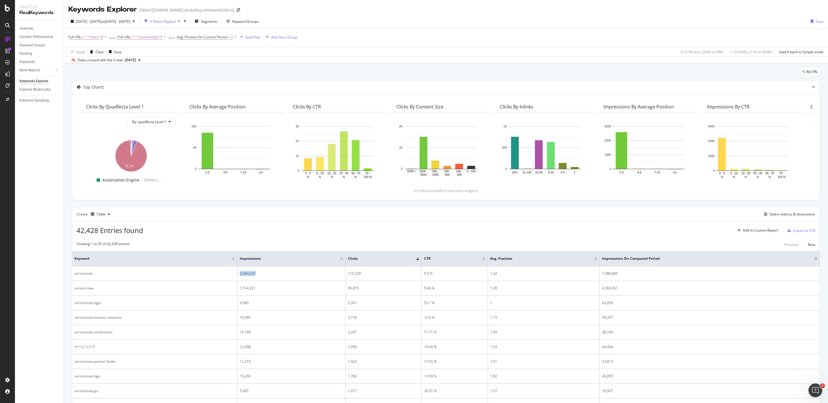
click at [136, 59] on span "[DATE]" at bounding box center [130, 59] width 11 height 5
click at [234, 61] on div "Data crossed with the Crawl [DATE]" at bounding box center [446, 59] width 764 height 7
click at [200, 39] on span "Avg. Position On Current Period" at bounding box center [202, 36] width 50 height 5
click at [194, 72] on span "Less than" at bounding box center [190, 70] width 15 height 5
click at [216, 119] on span "Greater than or equal to" at bounding box center [205, 119] width 39 height 5
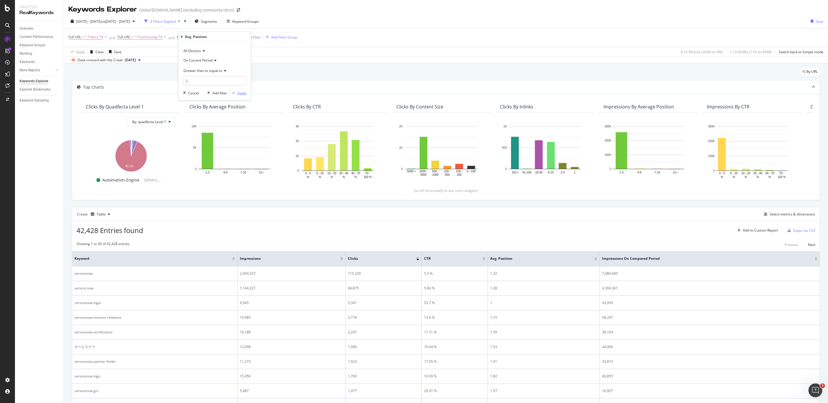
click at [241, 94] on div "Apply" at bounding box center [241, 92] width 9 height 5
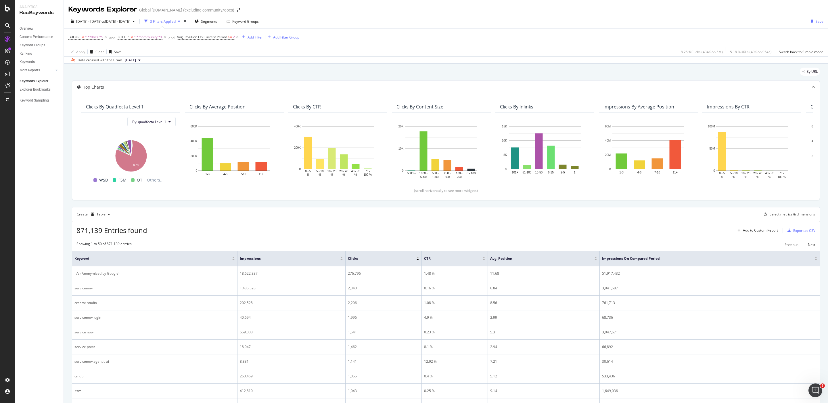
click at [465, 207] on div "Create Table Select metrics & dimensions" at bounding box center [446, 214] width 748 height 14
click at [465, 208] on div "Create Table Select metrics & dimensions" at bounding box center [446, 214] width 748 height 14
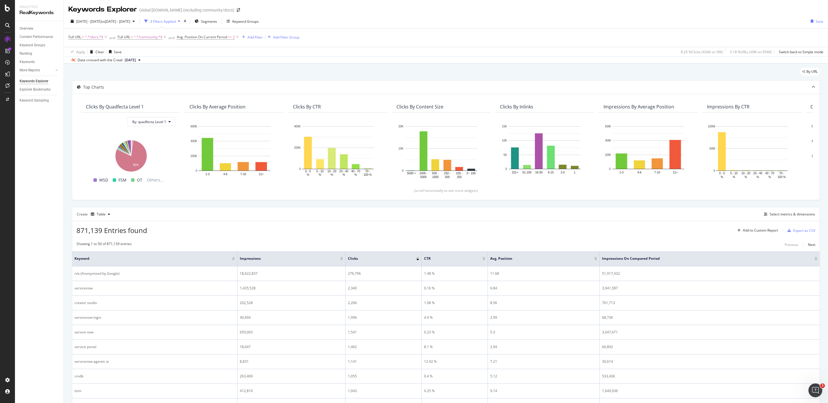
click at [465, 207] on div "Create Table Select metrics & dimensions" at bounding box center [446, 214] width 748 height 14
click at [465, 222] on div "871,139 Entries found Add to Custom Report Export as CSV" at bounding box center [445, 228] width 747 height 14
drag, startPoint x: 543, startPoint y: 222, endPoint x: 547, endPoint y: 221, distance: 4.2
click at [465, 221] on div "871,139 Entries found Add to Custom Report Export as CSV" at bounding box center [445, 228] width 747 height 14
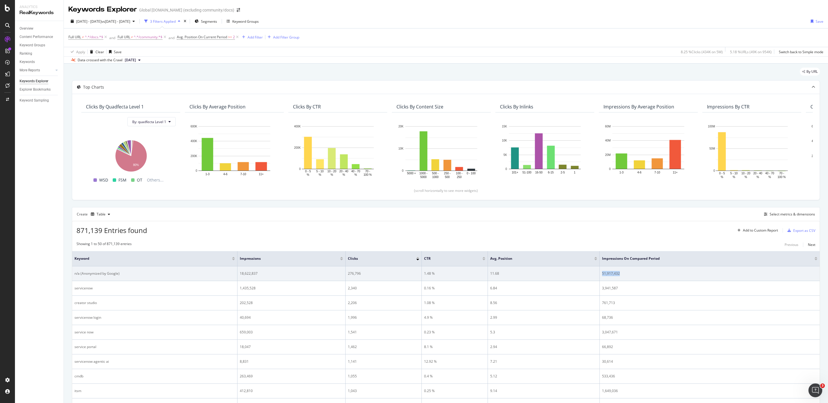
drag, startPoint x: 585, startPoint y: 273, endPoint x: 581, endPoint y: 272, distance: 4.1
click at [465, 272] on tr "n/a (Anonymized by Google) 18,622,837 276,796 1.48 % 11.68 51,917,432" at bounding box center [445, 273] width 747 height 15
drag, startPoint x: 265, startPoint y: 273, endPoint x: 236, endPoint y: 274, distance: 29.0
click at [236, 274] on tr "n/a (Anonymized by Google) 18,622,837 276,796 1.48 % 11.68 51,917,432" at bounding box center [445, 273] width 747 height 15
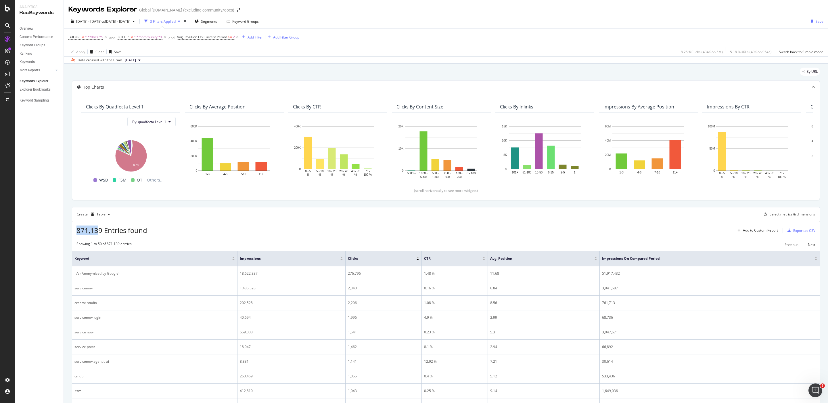
drag, startPoint x: 100, startPoint y: 229, endPoint x: 79, endPoint y: 228, distance: 21.3
click at [76, 228] on div "871,139 Entries found Add to Custom Report Export as CSV" at bounding box center [445, 228] width 747 height 14
drag, startPoint x: 109, startPoint y: 228, endPoint x: 104, endPoint y: 229, distance: 5.0
click at [108, 228] on span "871,139 Entries found" at bounding box center [111, 229] width 71 height 9
drag, startPoint x: 102, startPoint y: 229, endPoint x: 74, endPoint y: 230, distance: 27.3
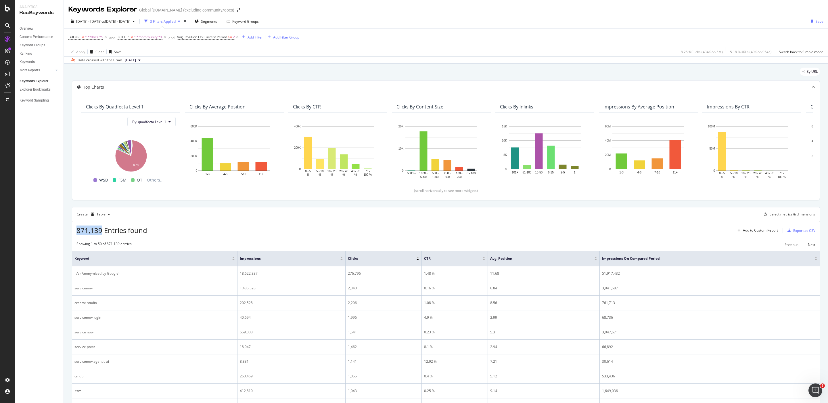
click at [74, 230] on div "871,139 Entries found Add to Custom Report Export as CSV" at bounding box center [445, 228] width 747 height 14
